Goal: Check status: Check status

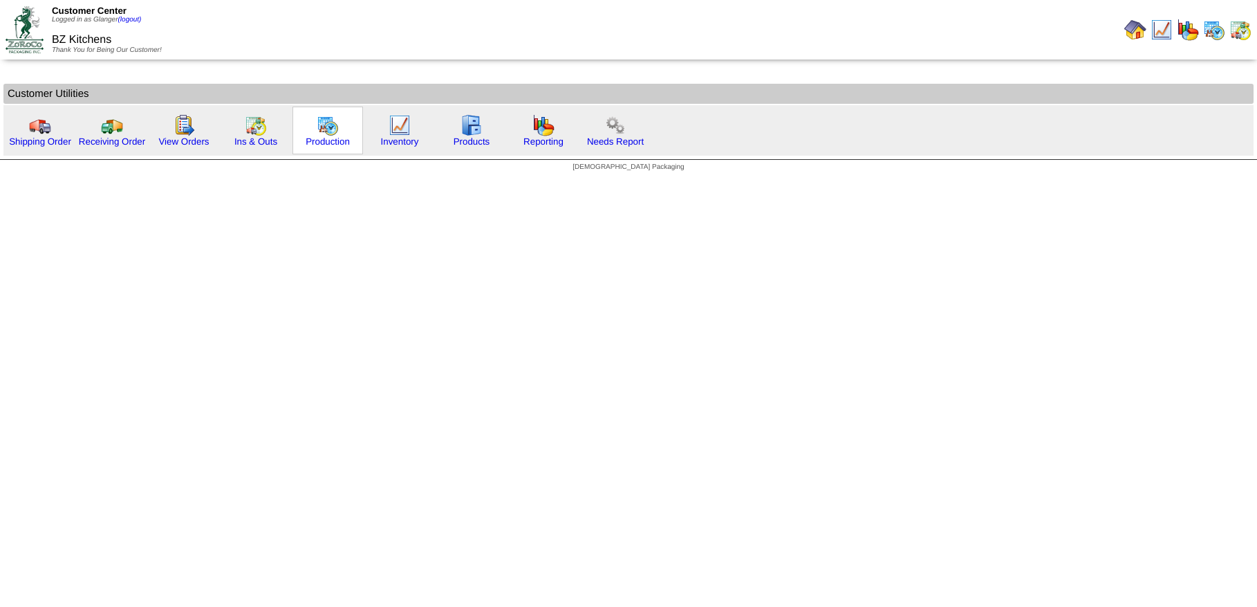
click at [312, 126] on div "Production" at bounding box center [328, 131] width 71 height 48
click at [317, 129] on img at bounding box center [328, 125] width 22 height 22
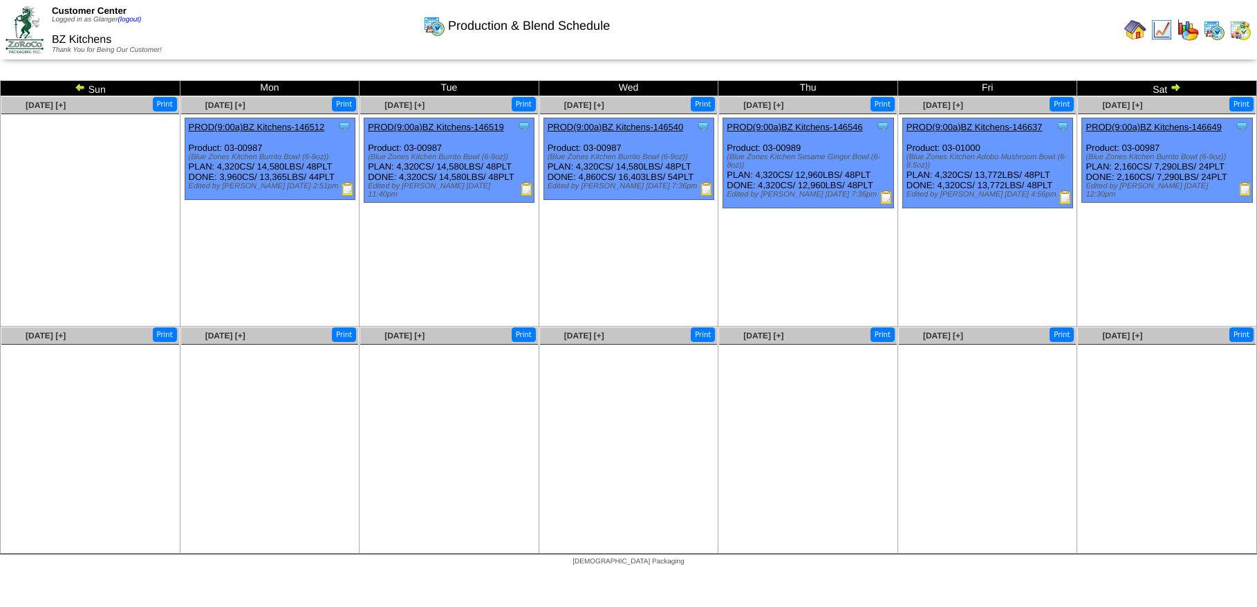
click at [80, 89] on img at bounding box center [80, 87] width 11 height 11
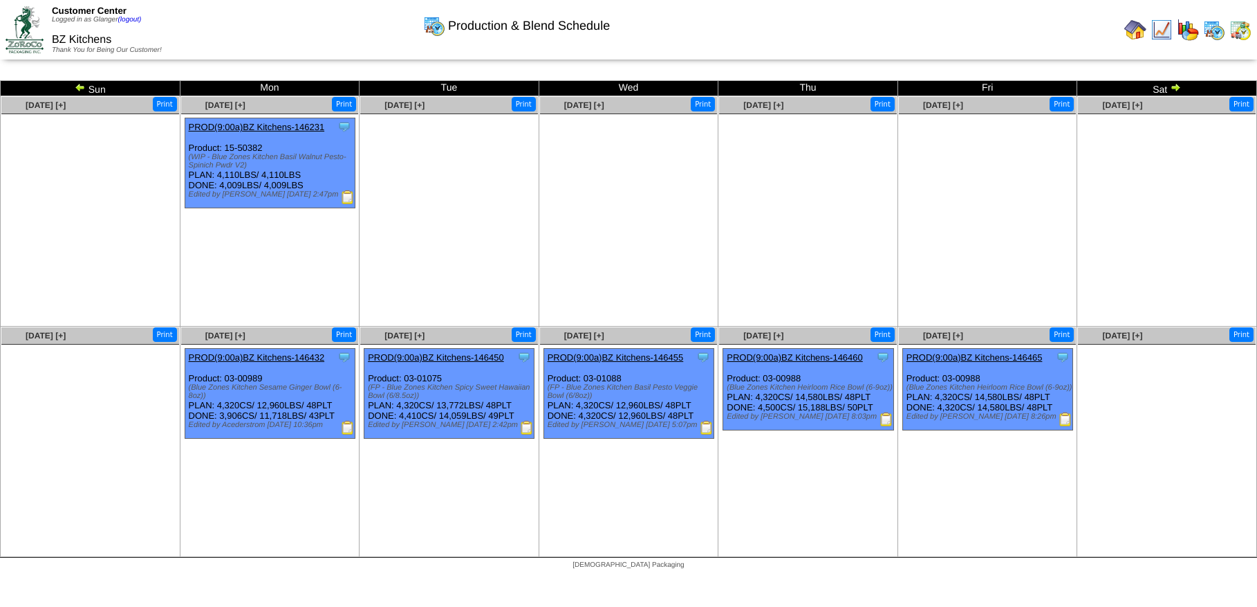
click at [80, 89] on img at bounding box center [80, 87] width 11 height 11
click at [82, 86] on img at bounding box center [80, 87] width 11 height 11
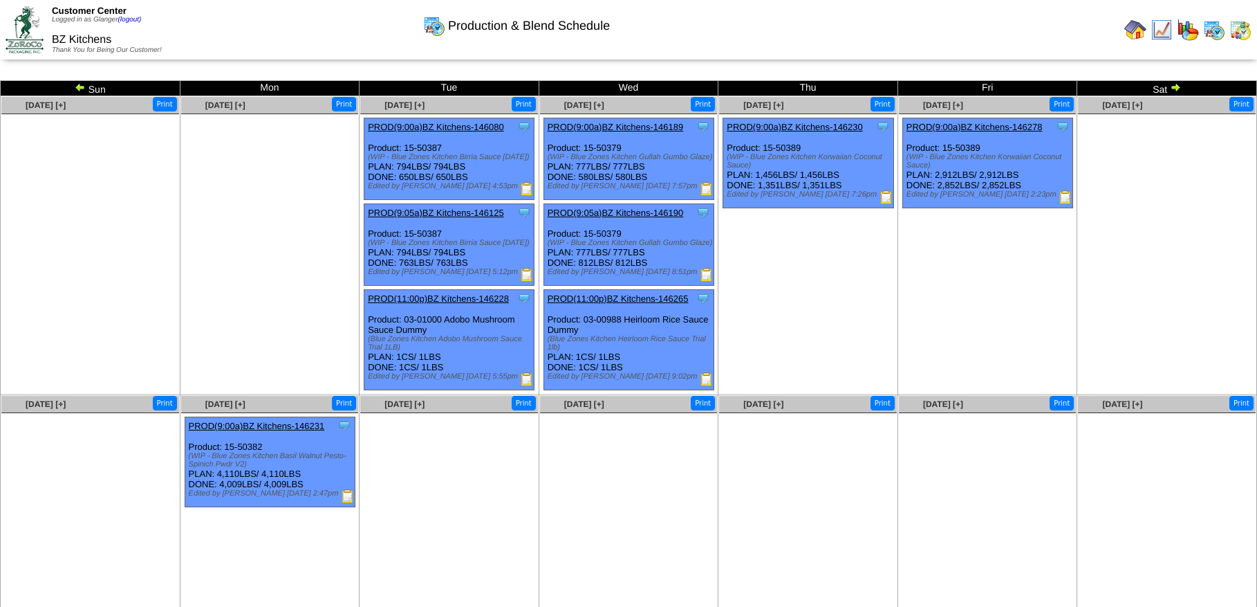
click at [82, 86] on img at bounding box center [80, 87] width 11 height 11
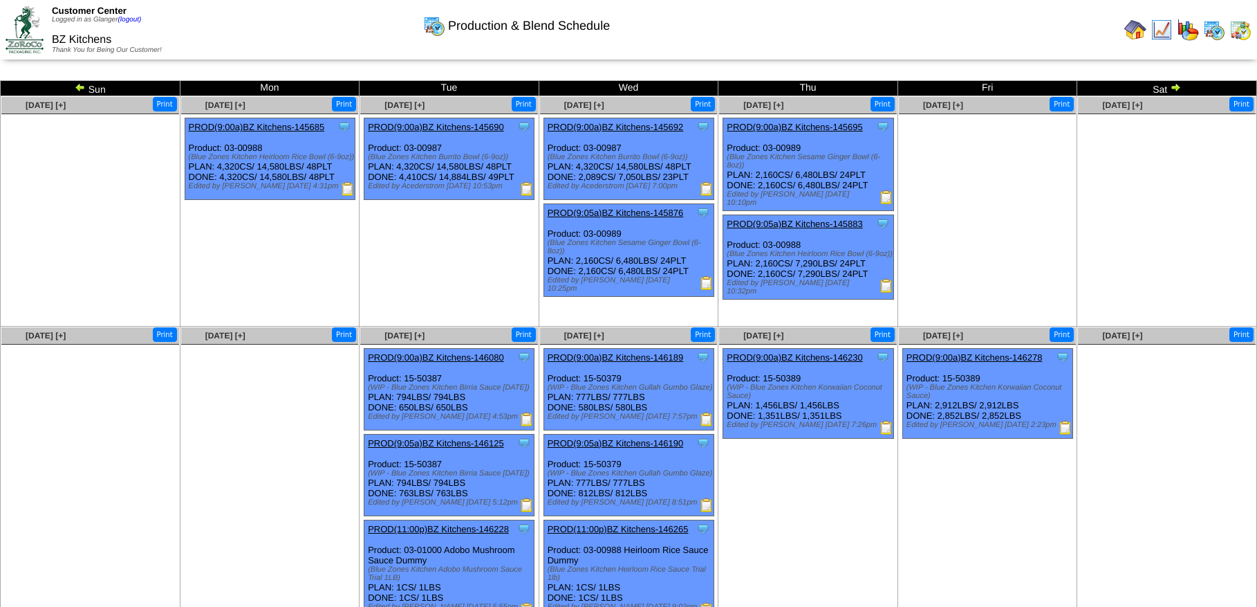
click at [82, 86] on img at bounding box center [80, 87] width 11 height 11
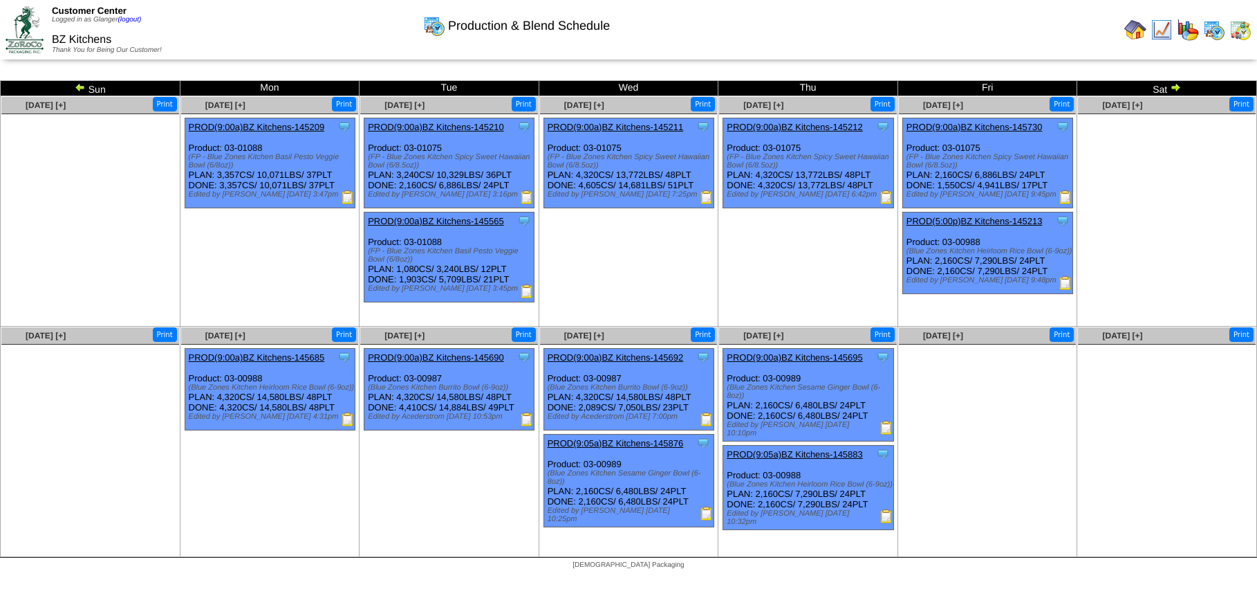
click at [82, 86] on img at bounding box center [80, 87] width 11 height 11
